Goal: Share content

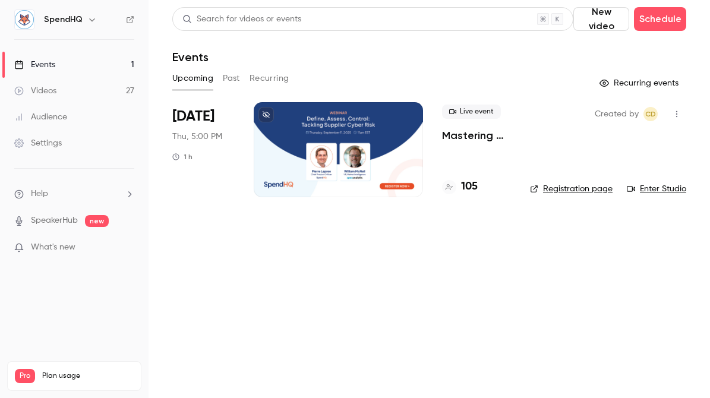
click at [333, 113] on div at bounding box center [338, 149] width 169 height 95
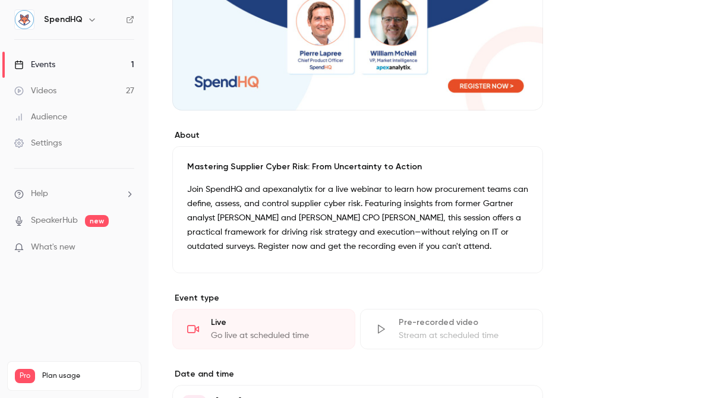
scroll to position [201, 0]
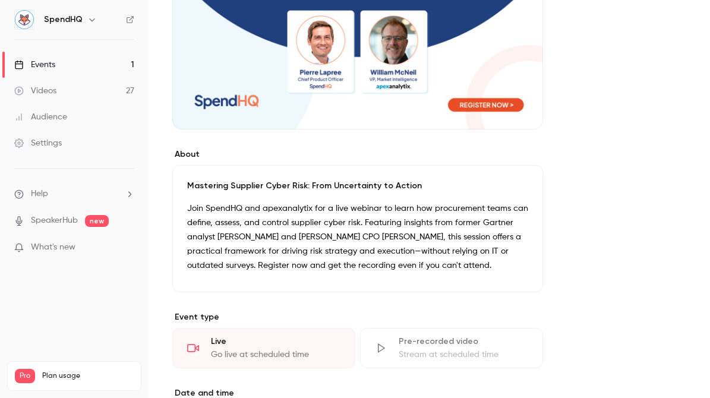
click at [463, 106] on div "Cover image" at bounding box center [357, 17] width 371 height 223
click at [0, 0] on input "Cover image" at bounding box center [0, 0] width 0 height 0
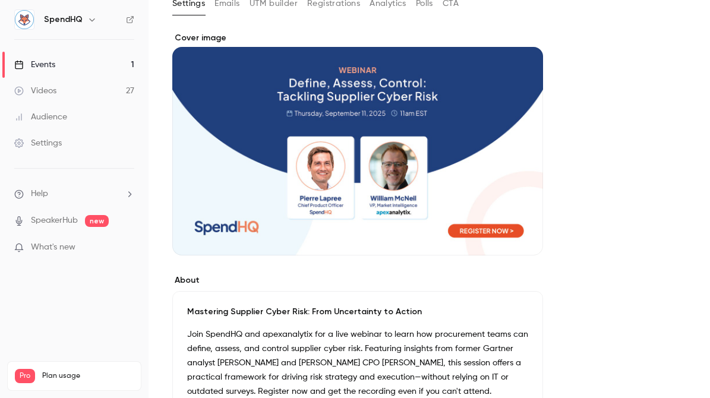
scroll to position [0, 0]
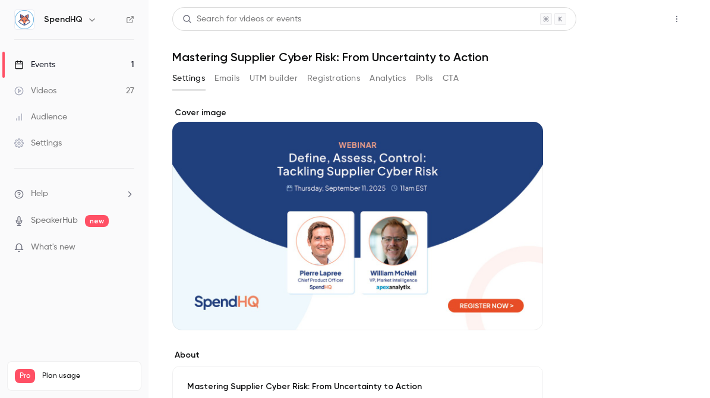
click at [618, 23] on button "Share" at bounding box center [633, 19] width 47 height 24
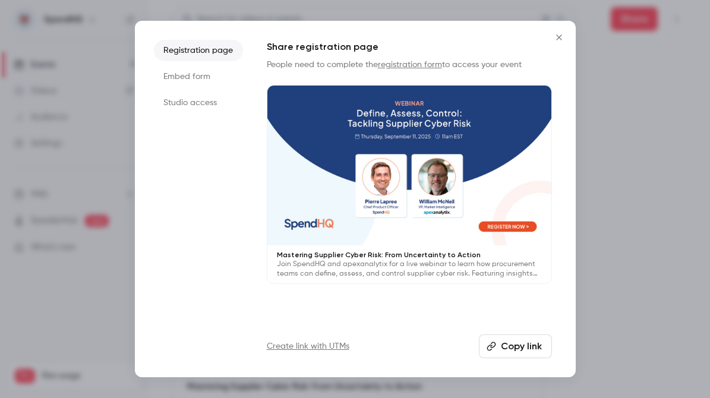
click at [512, 348] on button "Copy link" at bounding box center [515, 346] width 73 height 24
click at [561, 37] on icon "Close" at bounding box center [559, 38] width 14 height 10
